Goal: Use online tool/utility: Utilize a website feature to perform a specific function

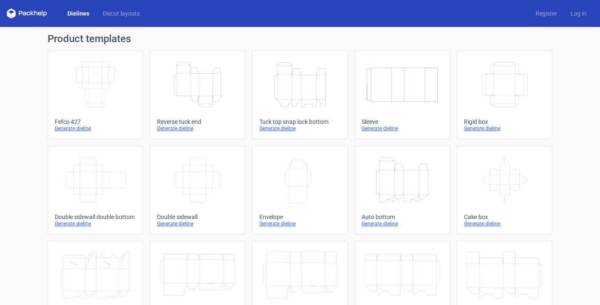
scroll to position [58, 0]
click at [277, 94] on icon "Height Depth Width" at bounding box center [300, 84] width 75 height 47
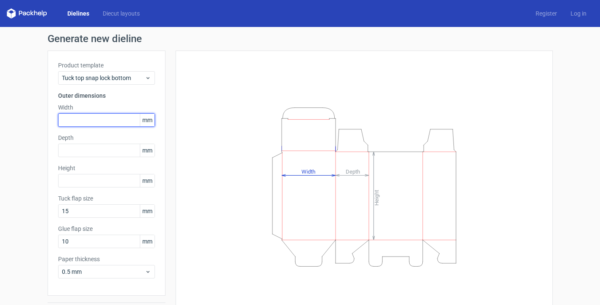
click at [66, 119] on input "text" at bounding box center [106, 119] width 97 height 13
drag, startPoint x: 75, startPoint y: 120, endPoint x: 29, endPoint y: 120, distance: 46.4
click at [29, 120] on div "Generate new dieline Product template Tuck top snap lock bottom Outer dimension…" at bounding box center [300, 178] width 600 height 303
type input "70"
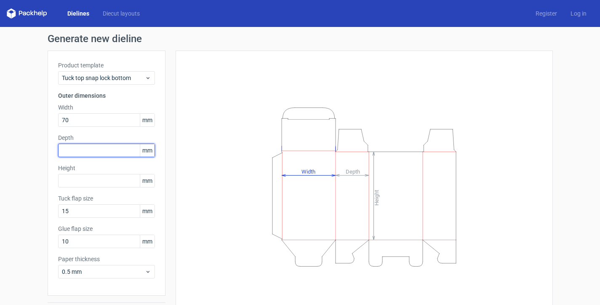
click at [67, 149] on input "text" at bounding box center [106, 150] width 97 height 13
type input "20"
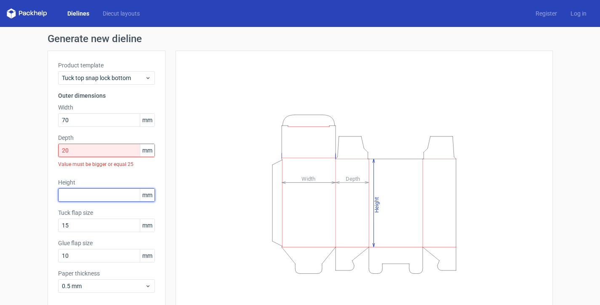
click at [65, 182] on div "Height mm" at bounding box center [106, 190] width 97 height 24
type input "50"
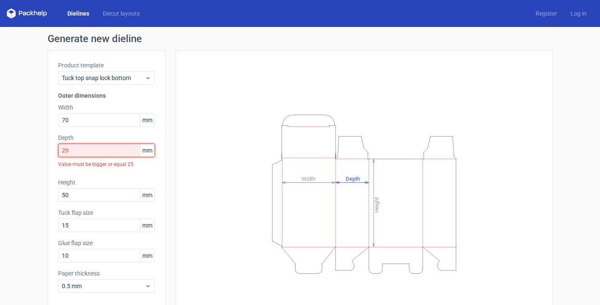
drag, startPoint x: 69, startPoint y: 150, endPoint x: 38, endPoint y: 154, distance: 31.0
click at [38, 154] on div "Generate new dieline Product template Tuck top snap lock bottom Outer dimension…" at bounding box center [300, 185] width 600 height 317
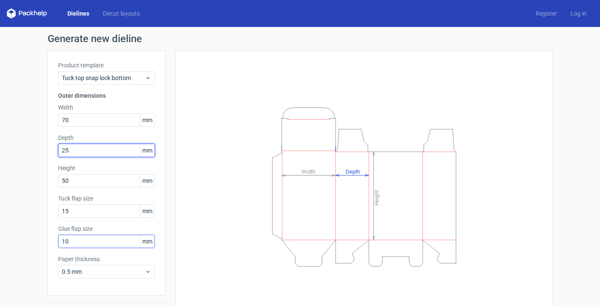
type input "25"
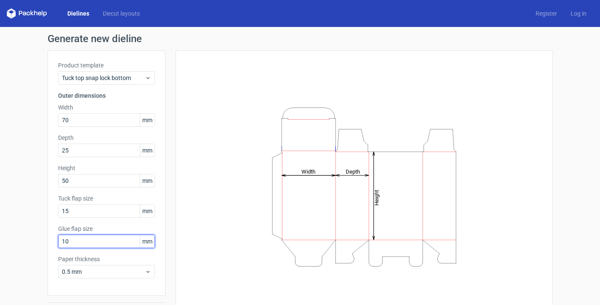
drag, startPoint x: 87, startPoint y: 242, endPoint x: 40, endPoint y: 243, distance: 46.8
click at [40, 243] on div "Generate new dieline Product template Tuck top snap lock bottom Outer dimension…" at bounding box center [300, 178] width 600 height 303
type input "15"
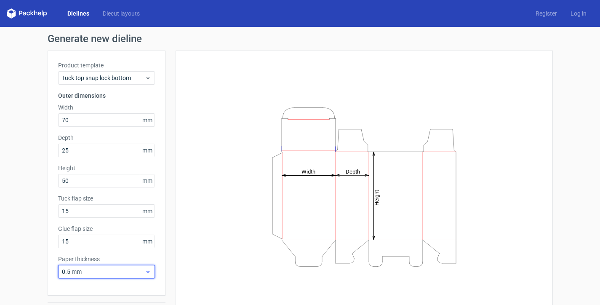
click at [81, 267] on div "0.5 mm" at bounding box center [106, 271] width 97 height 13
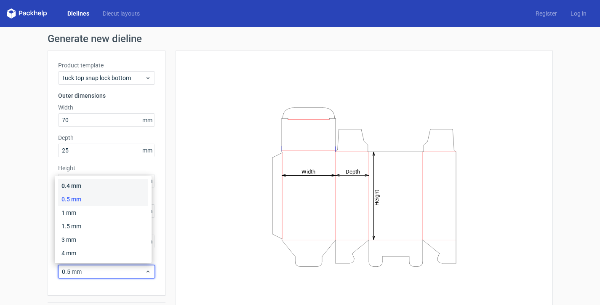
click at [88, 187] on div "0.4 mm" at bounding box center [103, 185] width 90 height 13
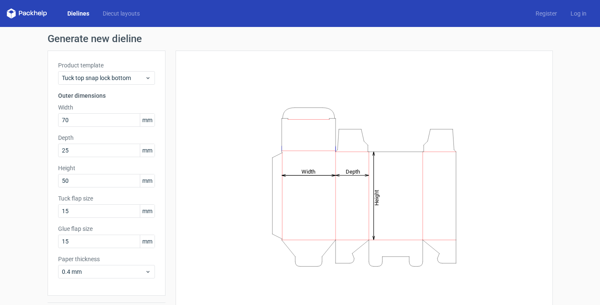
scroll to position [25, 0]
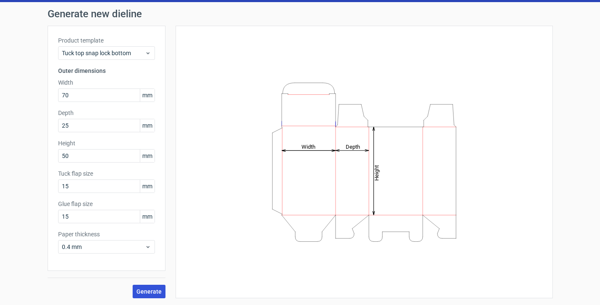
click at [142, 286] on button "Generate" at bounding box center [149, 291] width 33 height 13
